Goal: Task Accomplishment & Management: Manage account settings

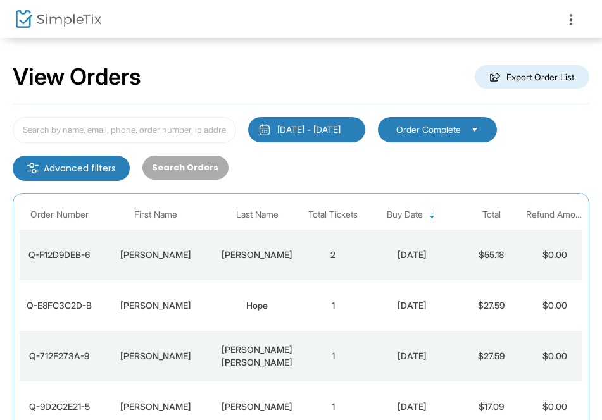
click at [188, 170] on div "Search Orders" at bounding box center [185, 168] width 99 height 25
click at [154, 122] on input at bounding box center [124, 130] width 223 height 26
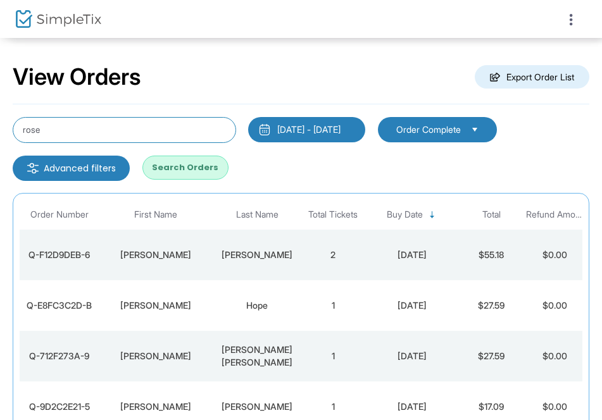
type input "rose"
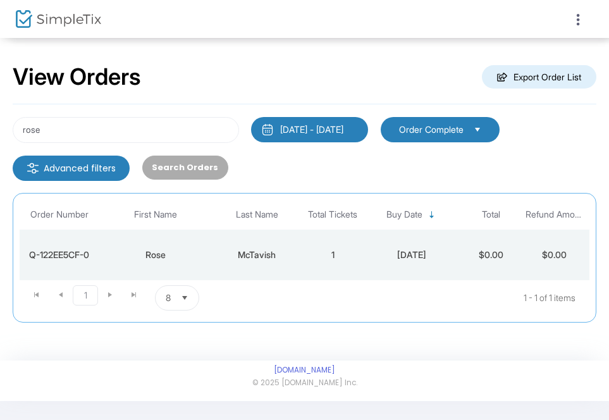
click at [255, 254] on div "McTavish" at bounding box center [257, 255] width 82 height 13
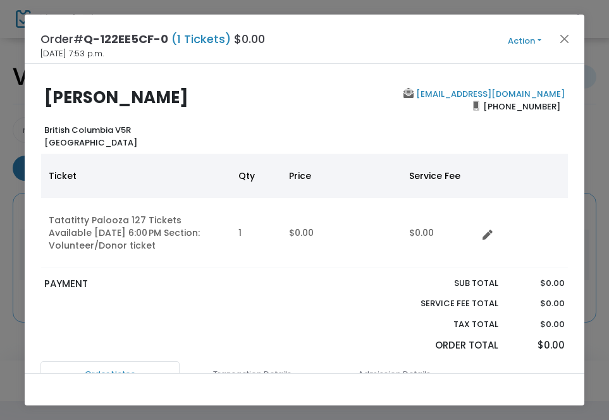
drag, startPoint x: 560, startPoint y: 109, endPoint x: 502, endPoint y: 95, distance: 59.9
click at [502, 95] on div "[EMAIL_ADDRESS][DOMAIN_NAME] [PHONE_NUMBER]" at bounding box center [437, 118] width 266 height 61
click at [520, 75] on div "[PERSON_NAME] [GEOGRAPHIC_DATA] V5R [GEOGRAPHIC_DATA] [EMAIL_ADDRESS][DOMAIN_NA…" at bounding box center [305, 218] width 561 height 309
drag, startPoint x: 559, startPoint y: 92, endPoint x: 444, endPoint y: 96, distance: 115.9
click at [444, 96] on div "[EMAIL_ADDRESS][DOMAIN_NAME] [PHONE_NUMBER]" at bounding box center [437, 118] width 266 height 61
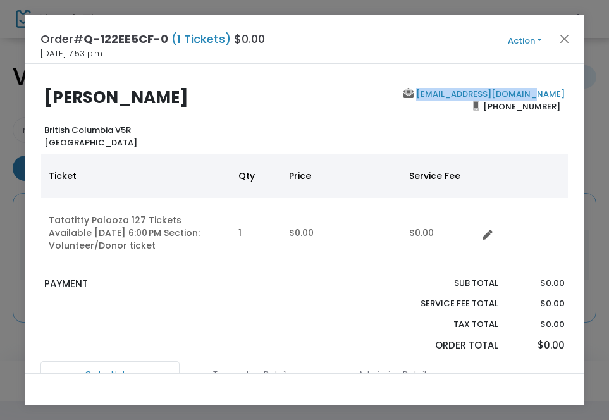
copy link "[EMAIL_ADDRESS][DOMAIN_NAME]"
